Goal: Task Accomplishment & Management: Use online tool/utility

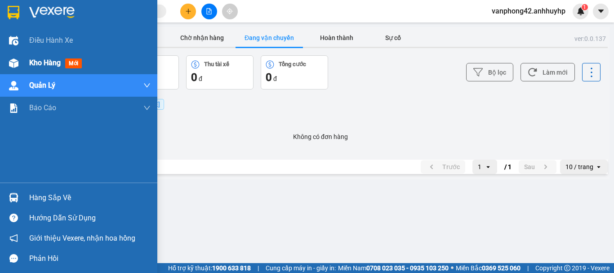
click at [37, 64] on span "Kho hàng" at bounding box center [44, 62] width 31 height 9
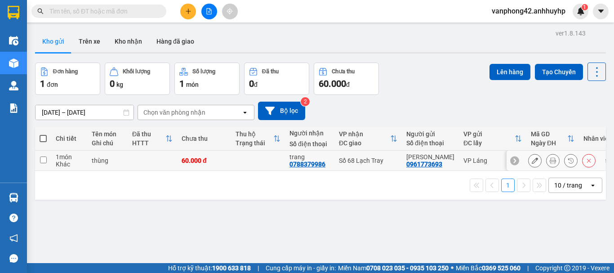
click at [43, 161] on input "checkbox" at bounding box center [43, 160] width 7 height 7
checkbox input "true"
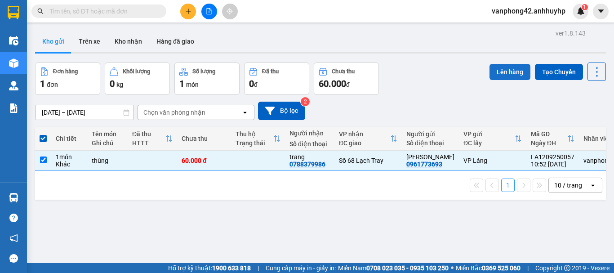
click at [502, 75] on button "Lên hàng" at bounding box center [510, 72] width 41 height 16
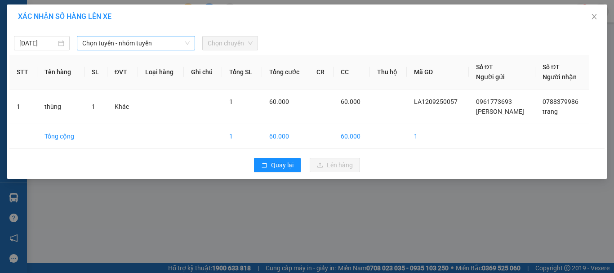
click at [103, 40] on span "Chọn tuyến - nhóm tuyến" at bounding box center [136, 42] width 108 height 13
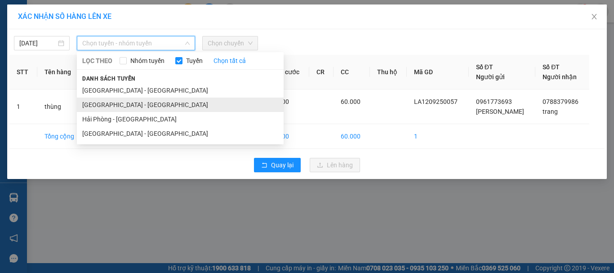
click at [108, 105] on li "[GEOGRAPHIC_DATA] - [GEOGRAPHIC_DATA]" at bounding box center [180, 105] width 207 height 14
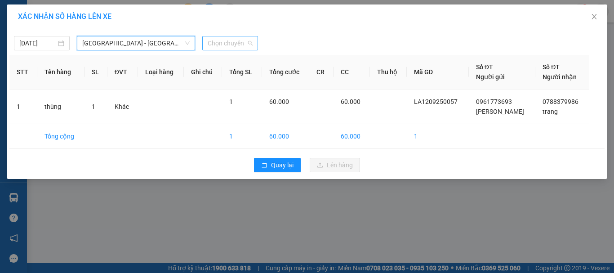
click at [242, 48] on span "Chọn chuyến" at bounding box center [230, 42] width 45 height 13
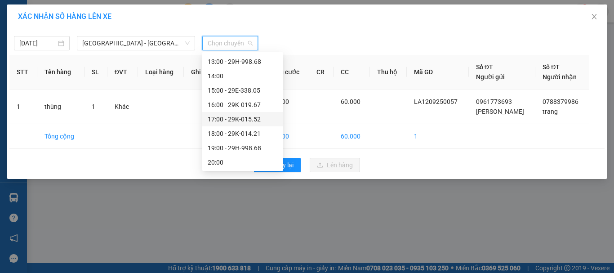
scroll to position [158, 0]
click at [236, 132] on div "19:00 - 29H-998.68" at bounding box center [243, 133] width 70 height 10
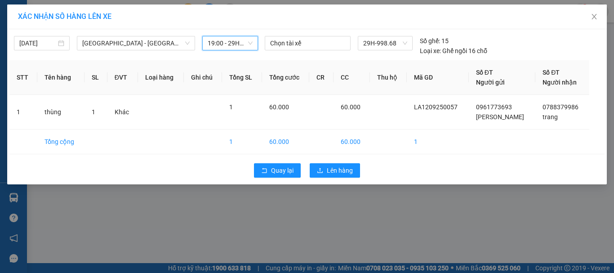
click at [249, 42] on span "19:00 - 29H-998.68" at bounding box center [230, 42] width 45 height 13
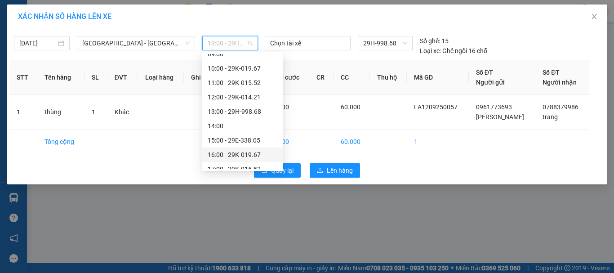
scroll to position [0, 0]
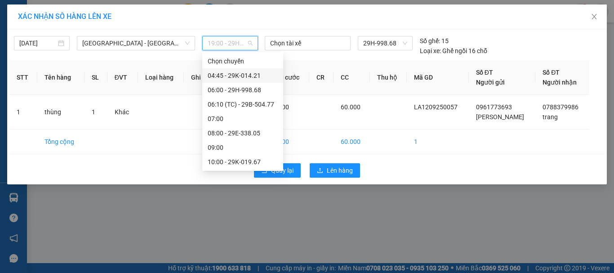
click at [242, 75] on div "04:45 - 29K-014.21" at bounding box center [243, 76] width 70 height 10
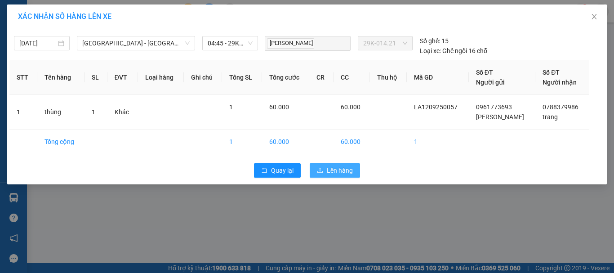
click at [344, 170] on span "Lên hàng" at bounding box center [340, 171] width 26 height 10
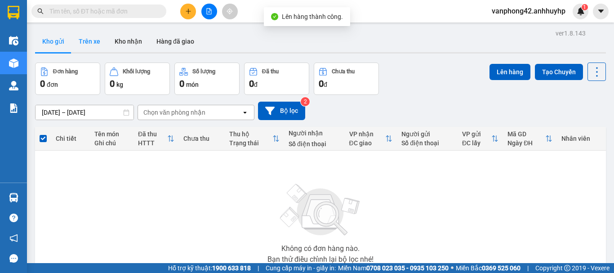
click at [77, 45] on button "Trên xe" at bounding box center [90, 42] width 36 height 22
